Goal: Browse casually

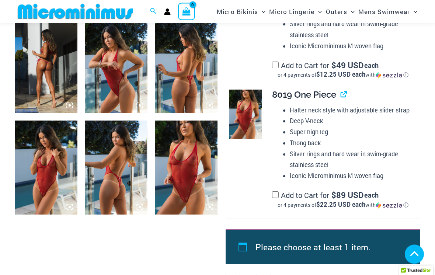
scroll to position [641, 0]
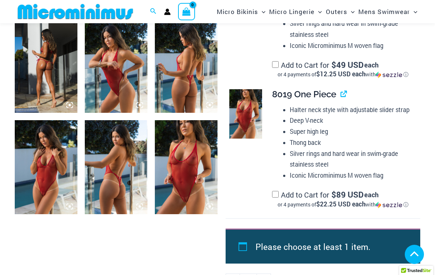
click at [32, 157] on img at bounding box center [46, 167] width 63 height 94
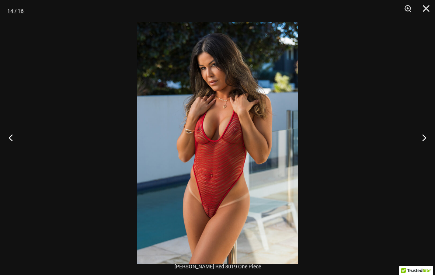
click at [430, 141] on button "Next" at bounding box center [421, 137] width 28 height 37
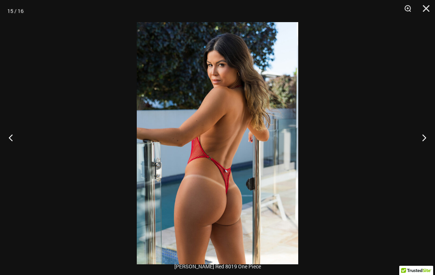
click at [425, 146] on button "Next" at bounding box center [421, 137] width 28 height 37
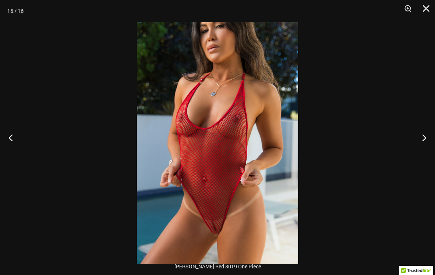
click at [424, 146] on button "Next" at bounding box center [421, 137] width 28 height 37
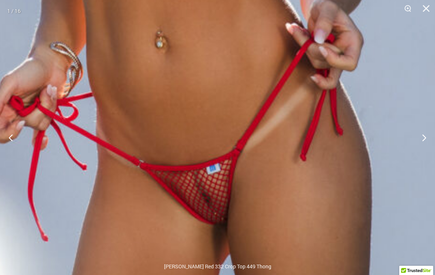
click at [425, 147] on button "Next" at bounding box center [421, 137] width 28 height 37
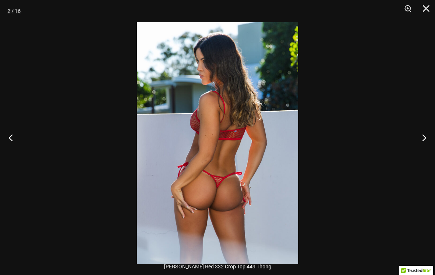
click at [422, 146] on button "Next" at bounding box center [421, 137] width 28 height 37
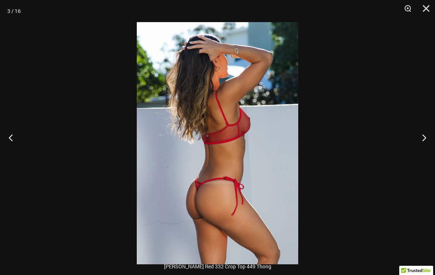
click at [424, 143] on button "Next" at bounding box center [421, 137] width 28 height 37
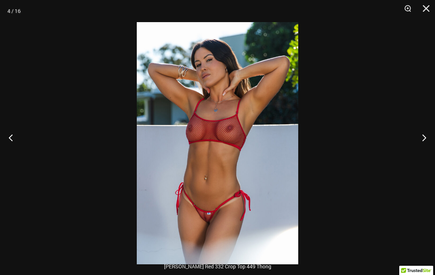
click at [424, 140] on button "Next" at bounding box center [421, 137] width 28 height 37
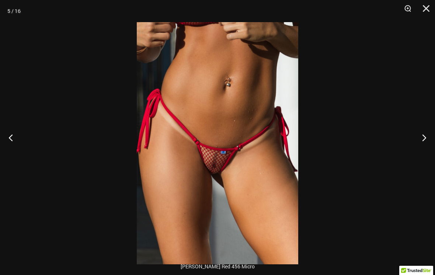
click at [425, 141] on button "Next" at bounding box center [421, 137] width 28 height 37
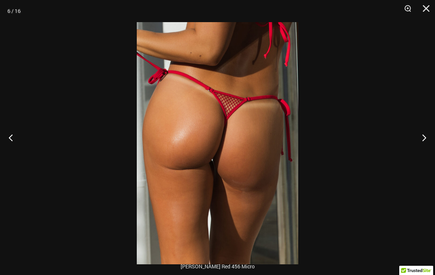
click at [424, 138] on button "Next" at bounding box center [421, 137] width 28 height 37
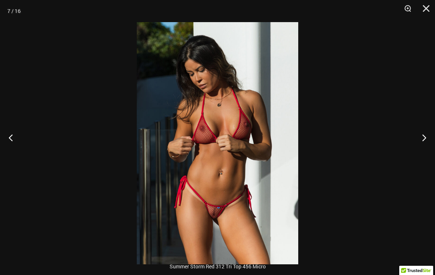
click at [431, 5] on button "Close" at bounding box center [423, 11] width 18 height 22
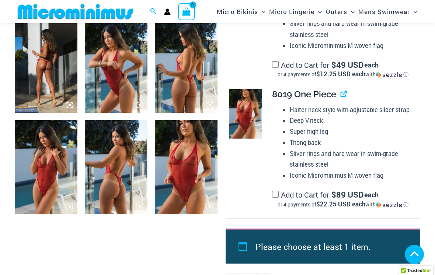
click at [432, 6] on button "Close" at bounding box center [423, 11] width 18 height 22
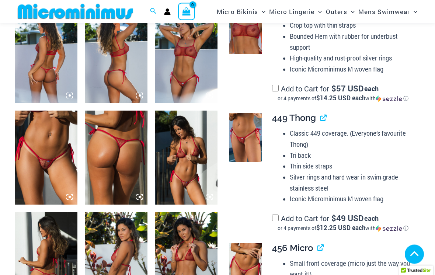
scroll to position [347, 0]
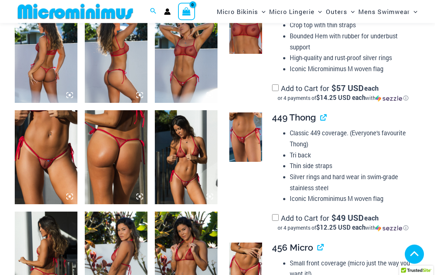
click at [40, 153] on img at bounding box center [46, 158] width 63 height 94
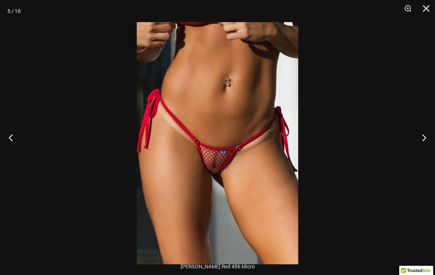
click at [429, 9] on button "Close" at bounding box center [423, 11] width 18 height 22
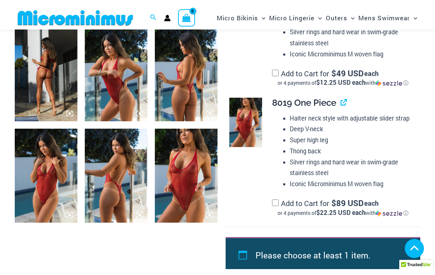
scroll to position [639, 0]
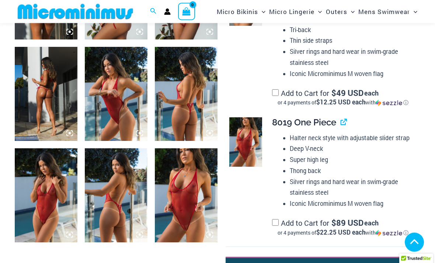
scroll to position [613, 0]
click at [191, 198] on img at bounding box center [186, 195] width 63 height 94
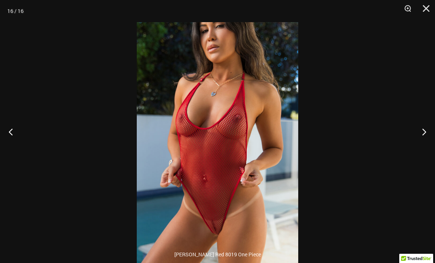
click at [425, 8] on button "Close" at bounding box center [423, 11] width 18 height 22
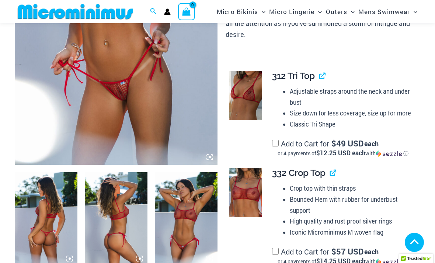
scroll to position [0, 0]
